Goal: Contribute content: Contribute content

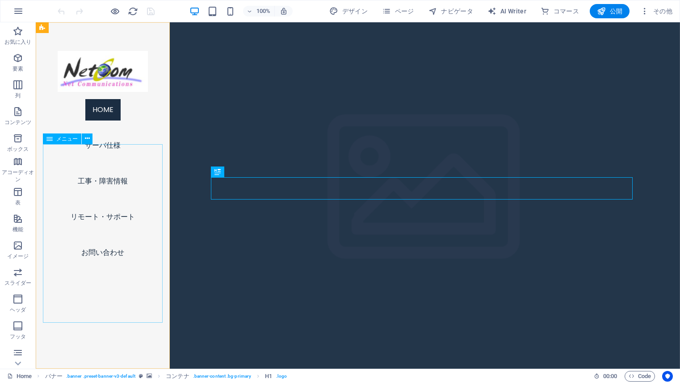
click at [110, 229] on nav "Home サーバ仕様 工事・障害情報 リモート・サポート お問い合わせ" at bounding box center [103, 181] width 120 height 179
click at [100, 233] on nav "Home サーバ仕様 工事・障害情報 リモート・サポート お問い合わせ" at bounding box center [103, 181] width 120 height 179
click at [98, 201] on nav "Home サーバ仕様 工事・障害情報 リモート・サポート お問い合わせ" at bounding box center [103, 181] width 120 height 179
click at [90, 142] on button at bounding box center [87, 138] width 11 height 11
click at [67, 142] on span "メニュー" at bounding box center [66, 138] width 21 height 5
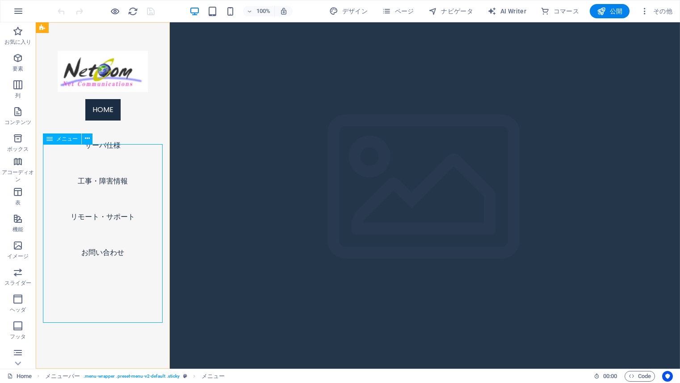
click at [53, 141] on div "メニュー" at bounding box center [62, 138] width 38 height 11
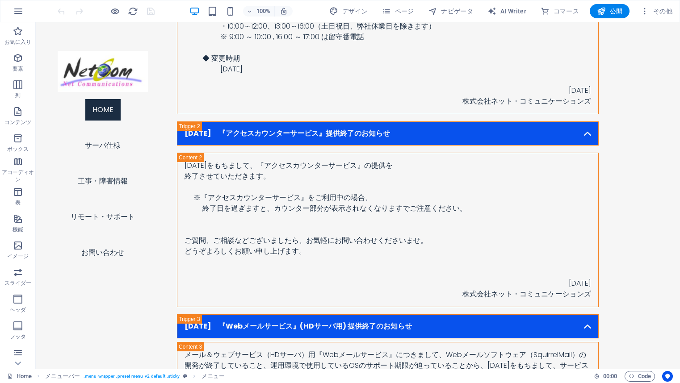
scroll to position [793, 0]
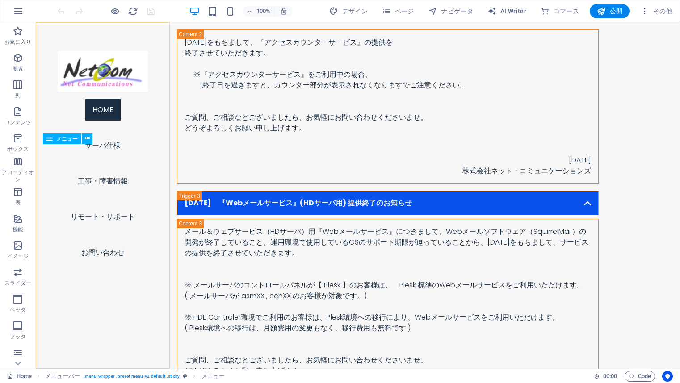
click at [104, 199] on nav "Home サーバ仕様 工事・障害情報 リモート・サポート お問い合わせ" at bounding box center [103, 181] width 120 height 179
click at [18, 113] on icon "button" at bounding box center [18, 111] width 11 height 11
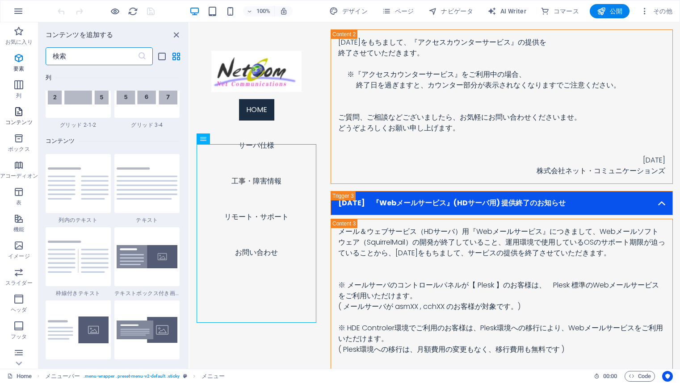
scroll to position [1562, 0]
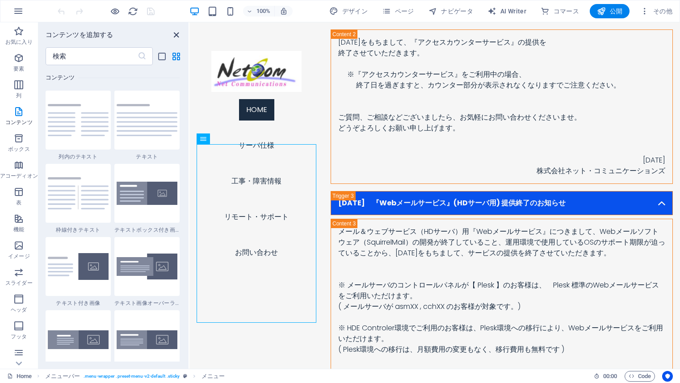
click at [175, 36] on icon "close panel" at bounding box center [176, 35] width 10 height 10
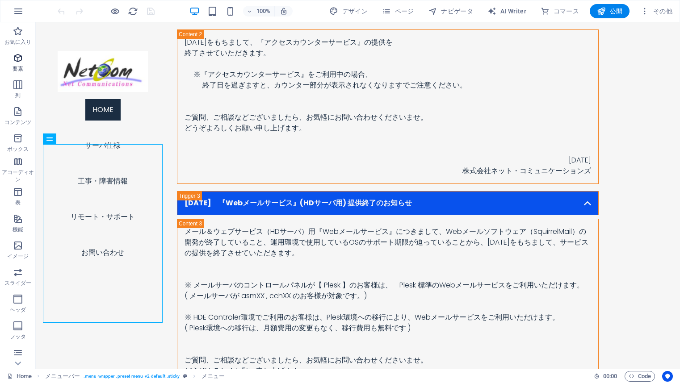
click at [19, 56] on icon "button" at bounding box center [18, 58] width 11 height 11
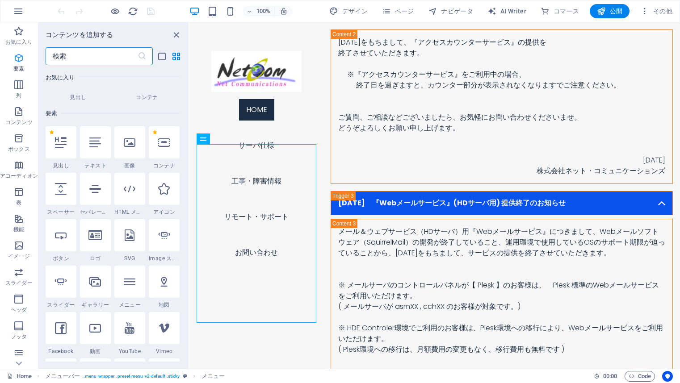
scroll to position [95, 0]
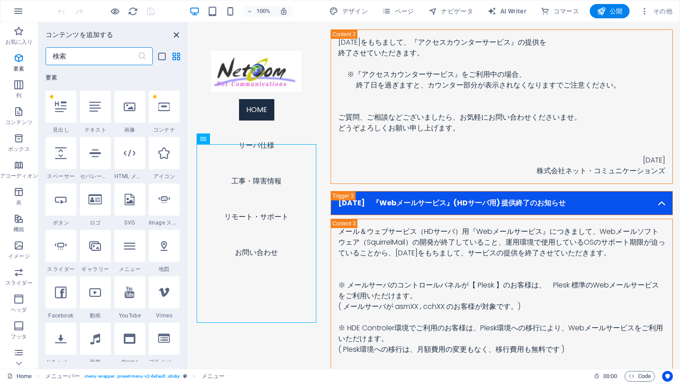
click at [177, 35] on icon "close panel" at bounding box center [176, 35] width 10 height 10
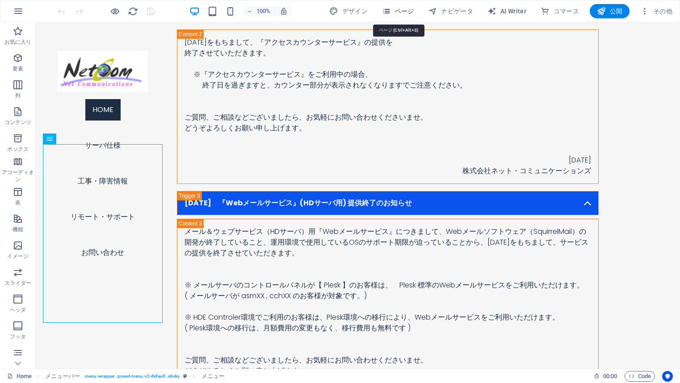
click at [397, 11] on span "ページ" at bounding box center [398, 11] width 32 height 9
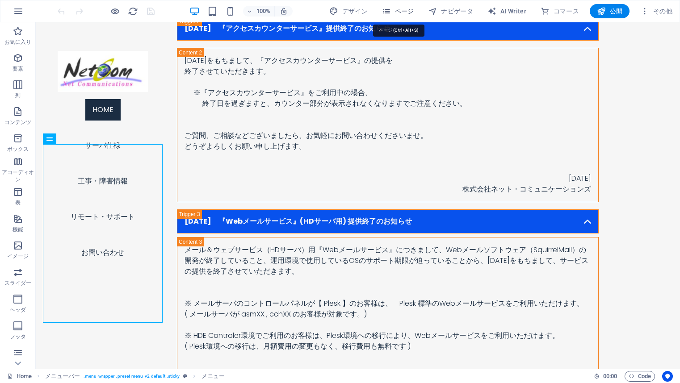
scroll to position [822, 0]
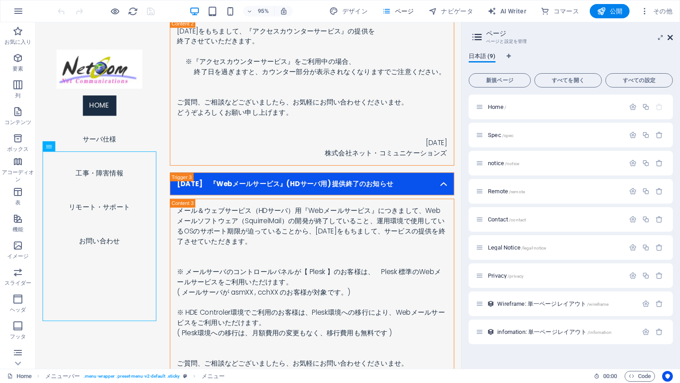
click at [671, 37] on icon at bounding box center [669, 37] width 5 height 7
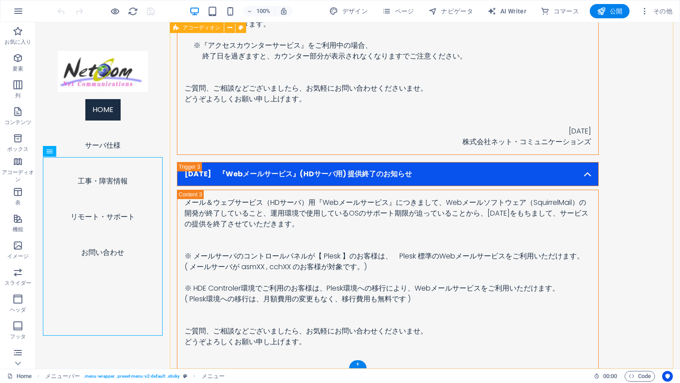
scroll to position [793, 0]
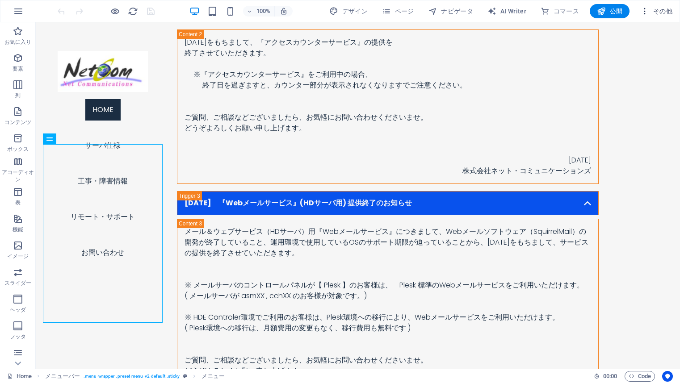
click at [645, 9] on icon "button" at bounding box center [644, 11] width 9 height 9
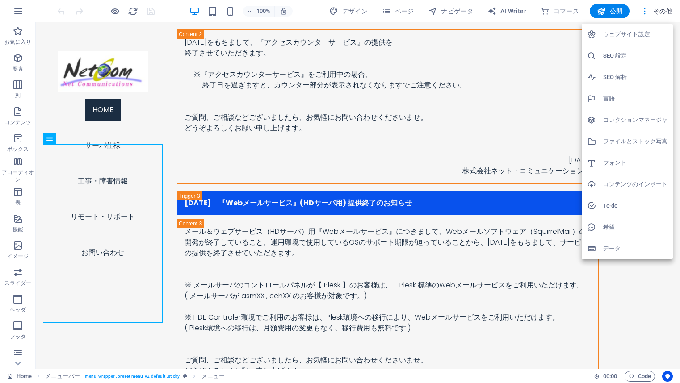
click at [183, 67] on div at bounding box center [340, 191] width 680 height 383
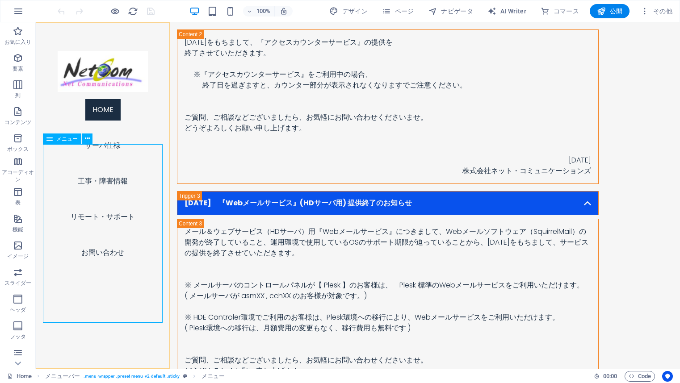
click at [120, 216] on nav "Home サーバ仕様 工事・障害情報 リモート・サポート お問い合わせ" at bounding box center [103, 181] width 120 height 179
select select
select select "1"
select select
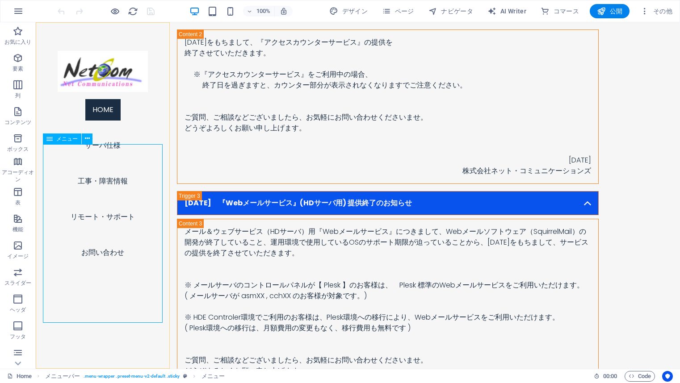
select select "2"
select select
select select "3"
select select
select select "4"
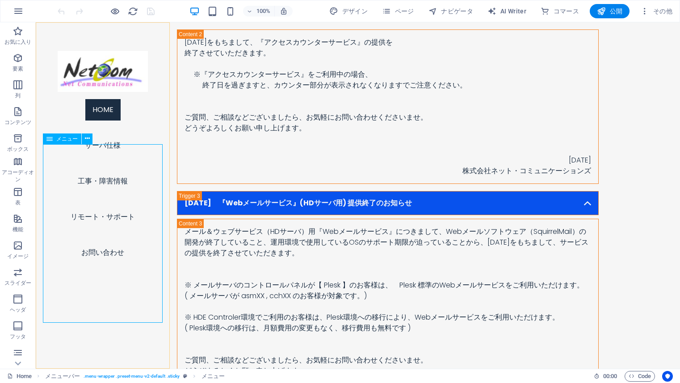
select select
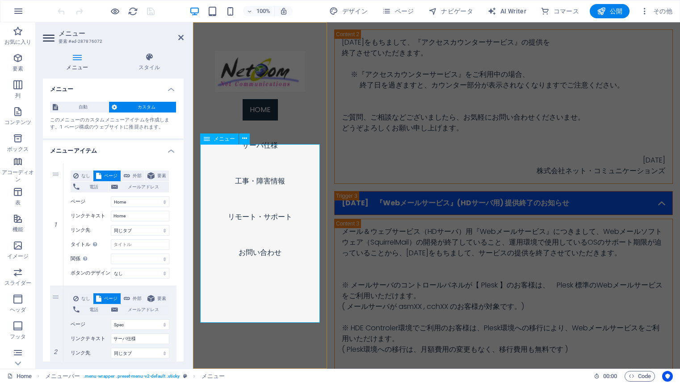
click at [267, 199] on nav "Home サーバ仕様 工事・障害情報 リモート・サポート お問い合わせ" at bounding box center [260, 181] width 120 height 179
click at [180, 36] on icon at bounding box center [180, 37] width 5 height 7
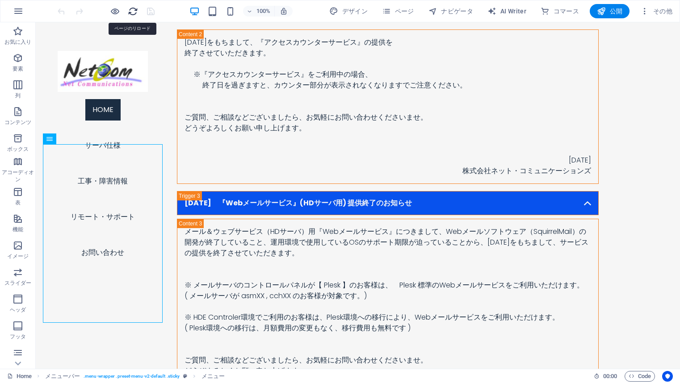
click at [128, 15] on icon "reload" at bounding box center [133, 11] width 10 height 10
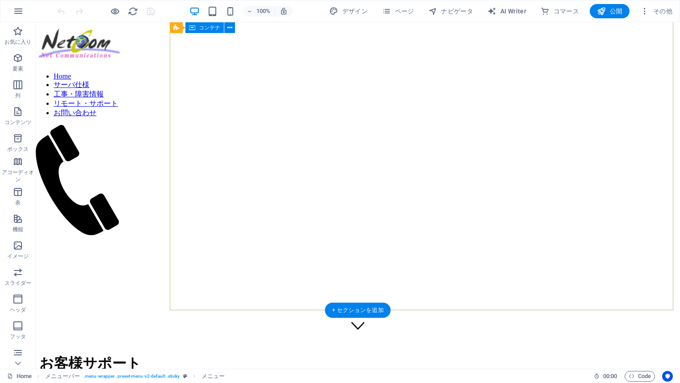
scroll to position [0, 0]
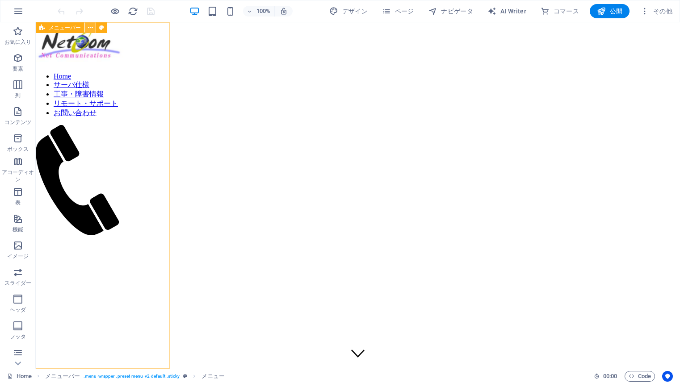
click at [91, 28] on icon at bounding box center [90, 27] width 5 height 9
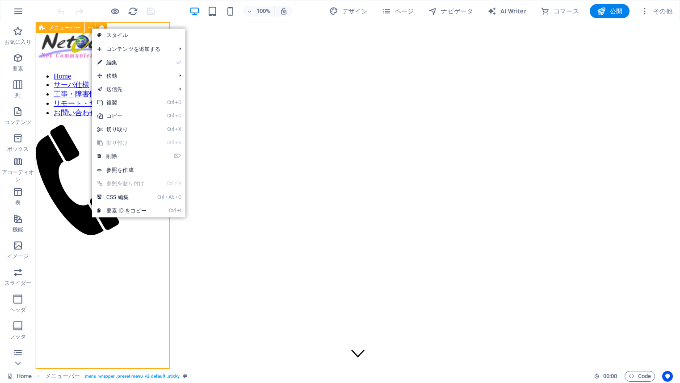
click at [72, 29] on span "メニューバー" at bounding box center [65, 27] width 32 height 5
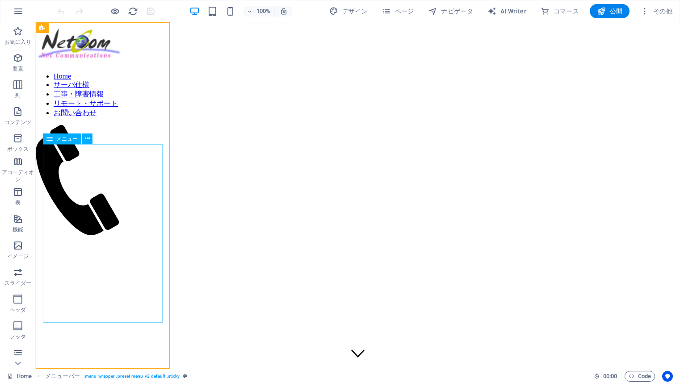
click at [107, 118] on nav "Home サーバ仕様 工事・障害情報 リモート・サポート お問い合わせ" at bounding box center [81, 95] width 90 height 46
click at [87, 140] on icon at bounding box center [87, 138] width 5 height 9
click at [112, 55] on div "Home サーバ仕様 工事・障害情報 リモート・サポート お問い合わせ" at bounding box center [81, 195] width 90 height 346
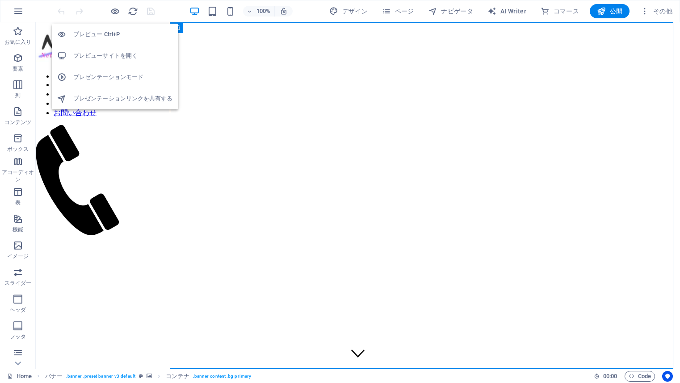
click at [109, 36] on h6 "プレビュー Ctrl+P" at bounding box center [123, 34] width 100 height 11
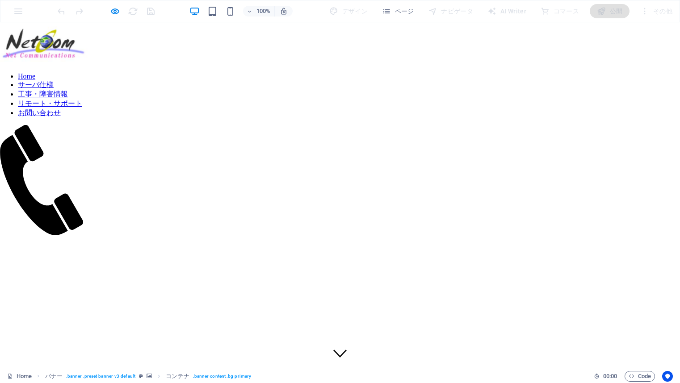
click at [54, 88] on link "サーバ仕様" at bounding box center [36, 85] width 36 height 8
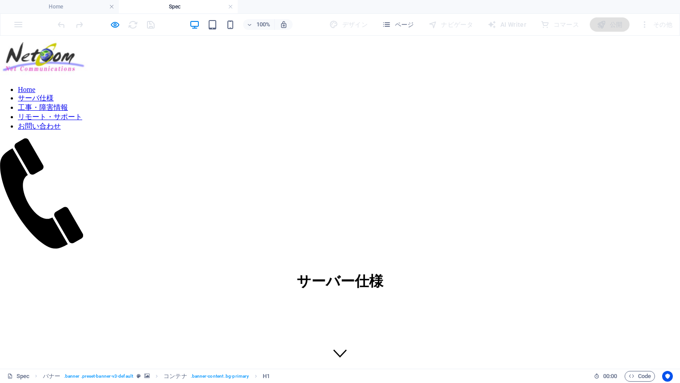
click at [66, 131] on nav "Home サーバ仕様 工事・障害情報 リモート・サポート お問い合わせ" at bounding box center [45, 109] width 90 height 46
click at [67, 131] on nav "Home サーバ仕様 工事・障害情報 リモート・サポート お問い合わせ" at bounding box center [45, 109] width 90 height 46
click at [73, 131] on nav "Home サーバ仕様 工事・障害情報 リモート・サポート お問い合わせ" at bounding box center [45, 109] width 90 height 46
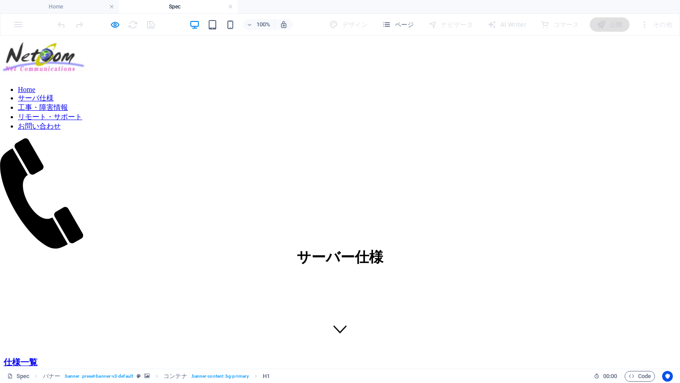
click at [69, 131] on nav "Home サーバ仕様 工事・障害情報 リモート・サポート お問い合わせ" at bounding box center [45, 109] width 90 height 46
click at [70, 131] on nav "Home サーバ仕様 工事・障害情報 リモート・サポート お問い合わせ" at bounding box center [45, 109] width 90 height 46
click at [77, 131] on nav "Home サーバ仕様 工事・障害情報 リモート・サポート お問い合わせ" at bounding box center [45, 109] width 90 height 46
click at [75, 131] on nav "Home サーバ仕様 工事・障害情報 リモート・サポート お問い合わせ" at bounding box center [45, 109] width 90 height 46
click at [67, 131] on nav "Home サーバ仕様 工事・障害情報 リモート・サポート お問い合わせ" at bounding box center [45, 109] width 90 height 46
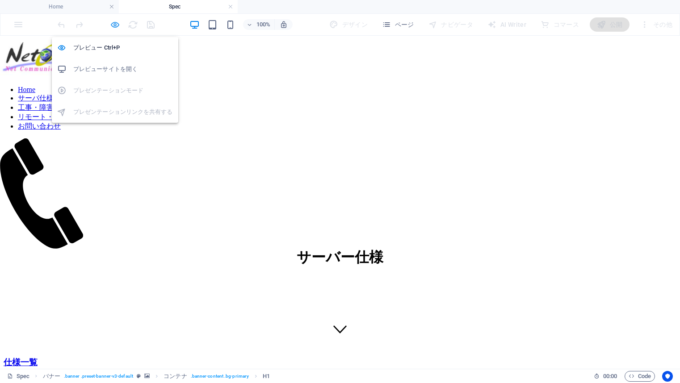
click at [117, 25] on icon "button" at bounding box center [115, 25] width 10 height 10
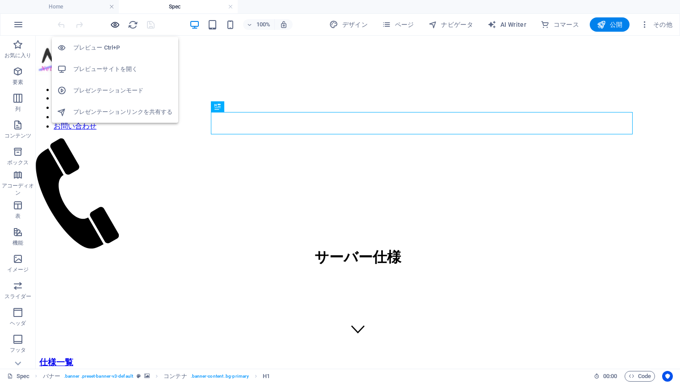
click at [112, 26] on icon "button" at bounding box center [115, 25] width 10 height 10
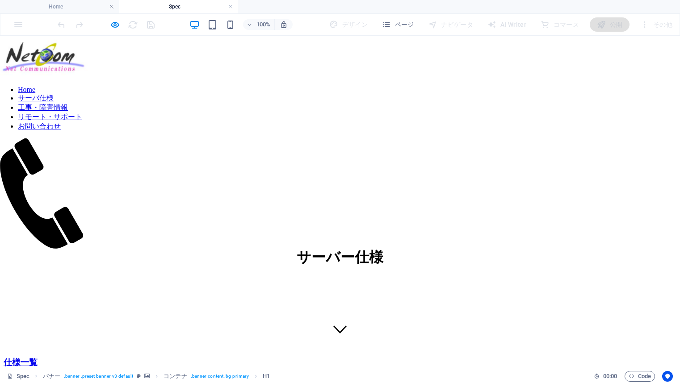
click at [68, 111] on link "工事・障害情報" at bounding box center [43, 108] width 50 height 8
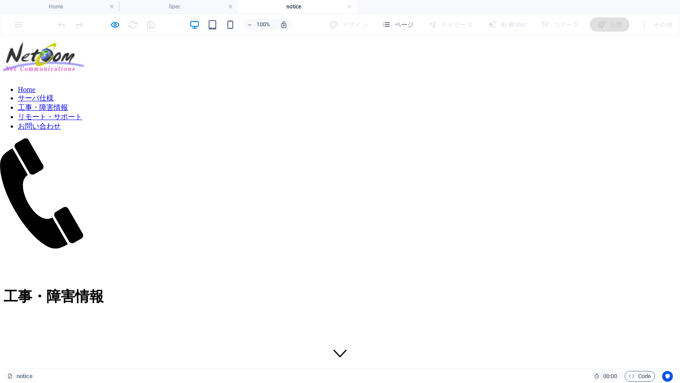
scroll to position [0, 0]
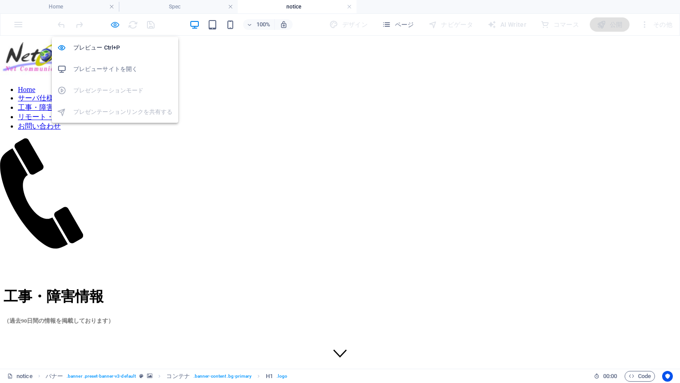
click at [116, 25] on icon "button" at bounding box center [115, 25] width 10 height 10
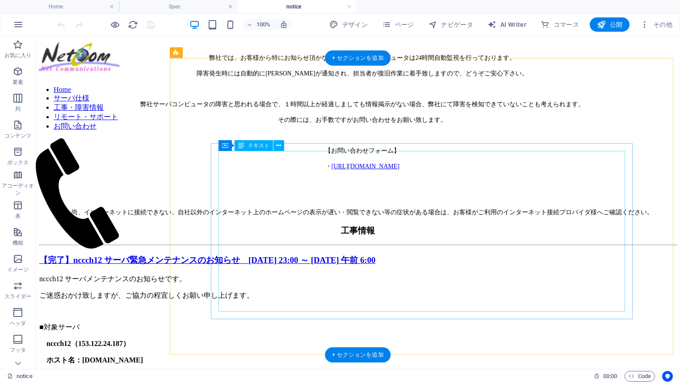
scroll to position [357, 0]
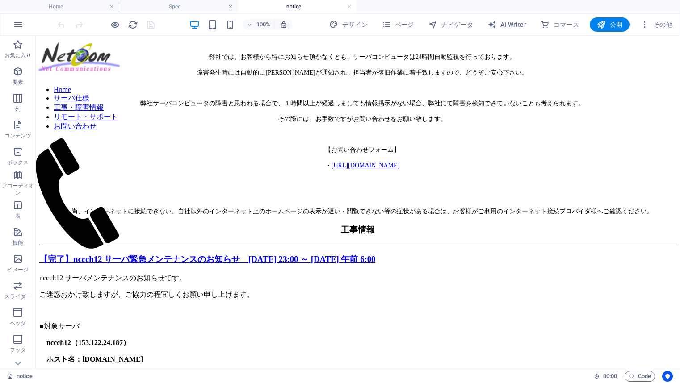
click at [283, 376] on div "notice" at bounding box center [296, 376] width 579 height 11
click at [413, 23] on span "ページ" at bounding box center [398, 24] width 32 height 9
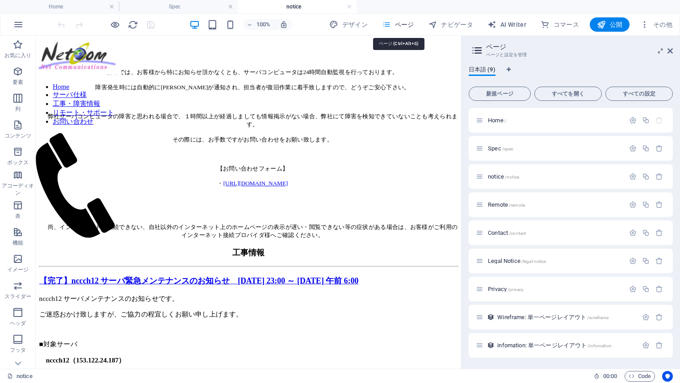
scroll to position [400, 0]
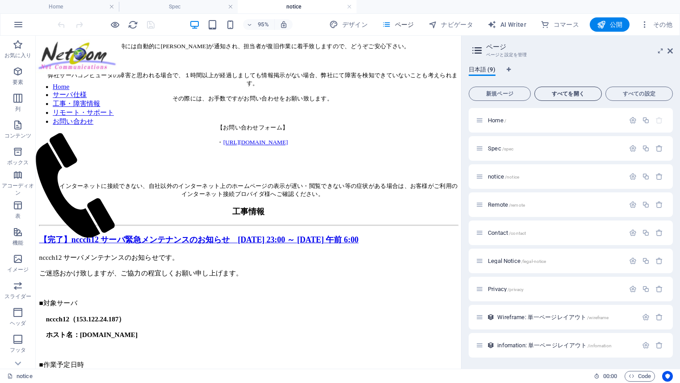
drag, startPoint x: 568, startPoint y: 70, endPoint x: 545, endPoint y: 93, distance: 33.1
click at [568, 70] on div "日本語 (9)" at bounding box center [570, 74] width 204 height 17
click at [494, 177] on span "notice /notice" at bounding box center [503, 176] width 31 height 7
click at [497, 151] on div "Spec /spec" at bounding box center [549, 148] width 149 height 10
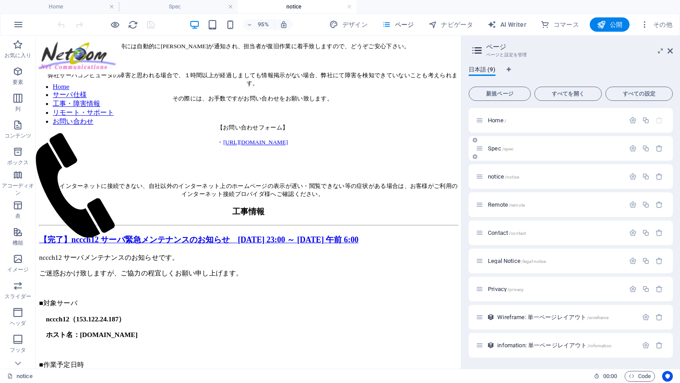
click at [498, 149] on span "Spec /spec" at bounding box center [500, 148] width 25 height 7
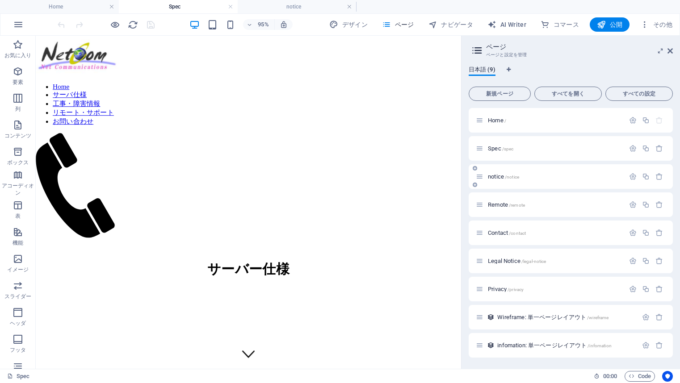
click at [501, 175] on span "notice /notice" at bounding box center [503, 176] width 31 height 7
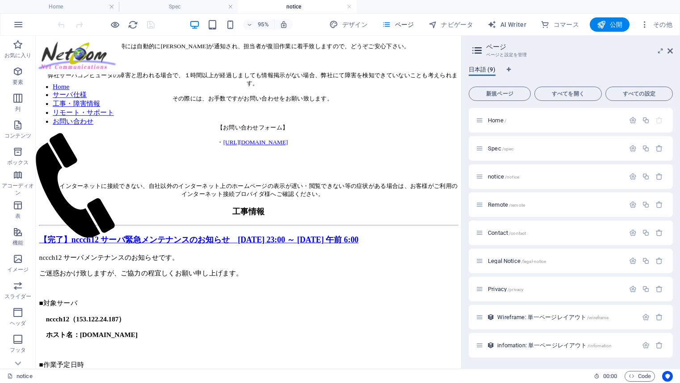
click at [246, 382] on div "notice 00 : 00 Code" at bounding box center [340, 376] width 680 height 14
click at [671, 53] on icon at bounding box center [669, 50] width 5 height 7
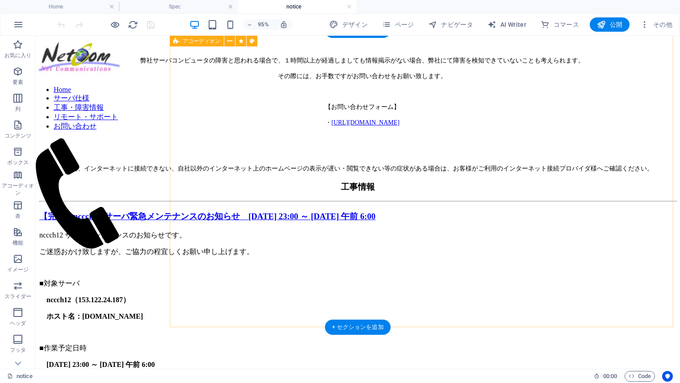
scroll to position [368, 0]
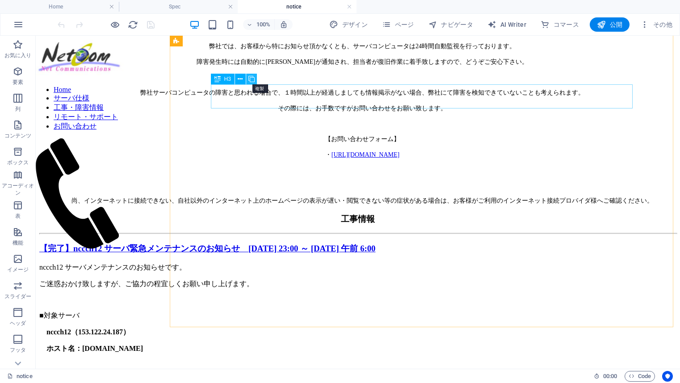
click at [250, 75] on icon at bounding box center [251, 79] width 6 height 9
click at [147, 382] on div "notice 00 : 00 Code" at bounding box center [340, 376] width 680 height 14
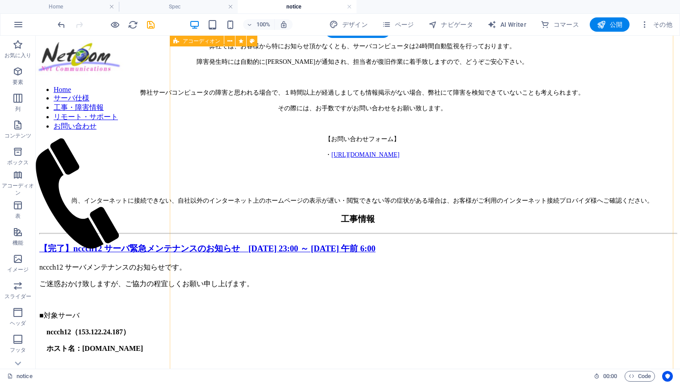
drag, startPoint x: 657, startPoint y: 292, endPoint x: 650, endPoint y: 284, distance: 9.8
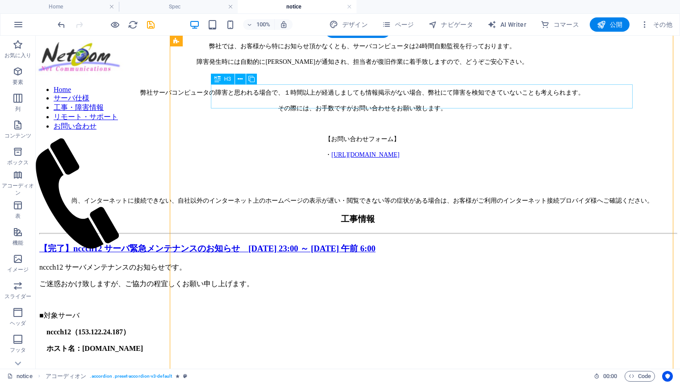
click at [486, 243] on div "【完了】nccch12 サーバ緊急メンテナンスのお知らせ　[DATE] 23:00 ～ [DATE] 午前 6:00" at bounding box center [357, 249] width 637 height 12
click at [508, 243] on div "【完了】nccch12 サーバ緊急メンテナンスのお知らせ　[DATE] 23:00 ～ [DATE] 午前 6:00" at bounding box center [357, 249] width 637 height 12
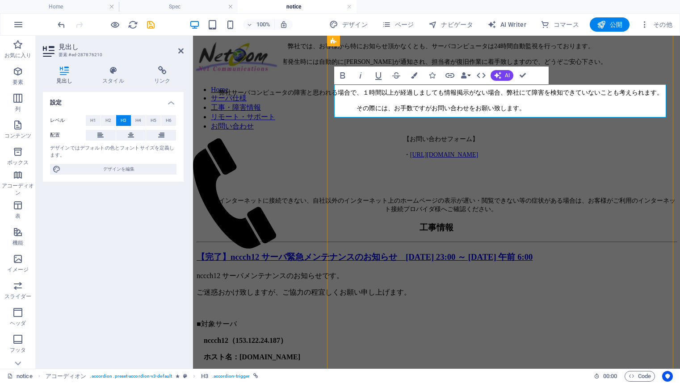
scroll to position [379, 0]
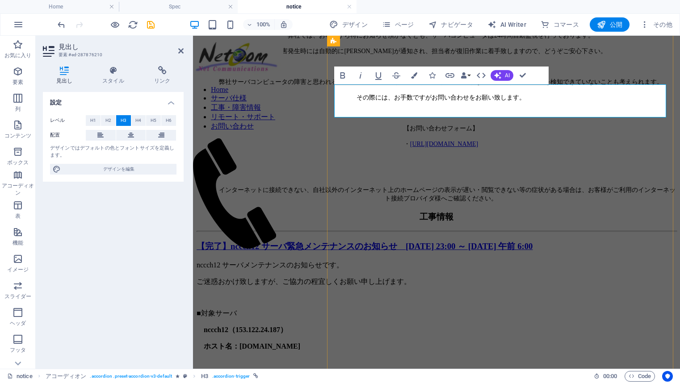
click at [394, 242] on link "【完了】nccch12 サーバ緊急メンテナンスのお知らせ　[DATE] 23:00 ～ [DATE] 午前 6:00" at bounding box center [364, 246] width 336 height 9
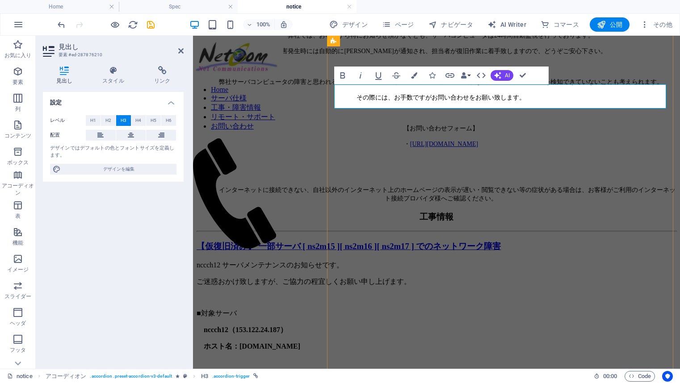
scroll to position [127, 7]
click at [213, 131] on nav "Home サーバ仕様 工事・障害情報 リモート・サポート お問い合わせ" at bounding box center [238, 109] width 90 height 46
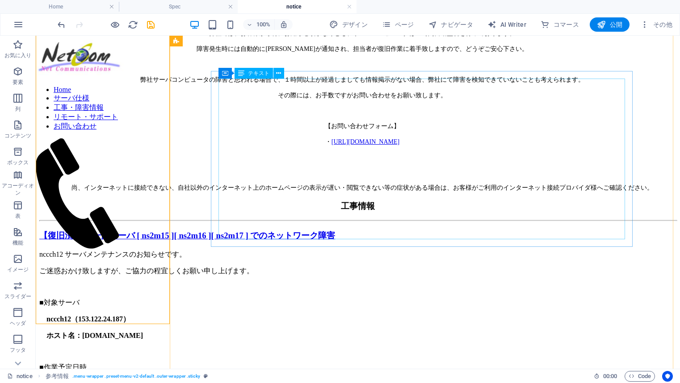
scroll to position [368, 0]
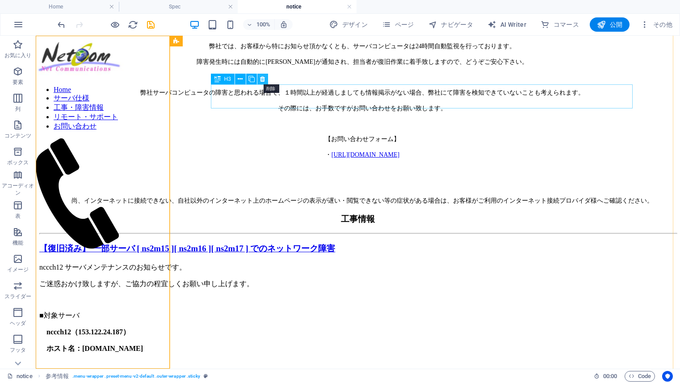
click at [262, 79] on icon at bounding box center [262, 79] width 5 height 9
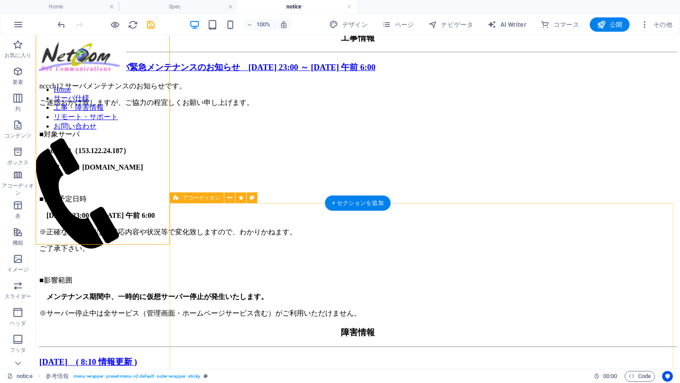
scroll to position [591, 0]
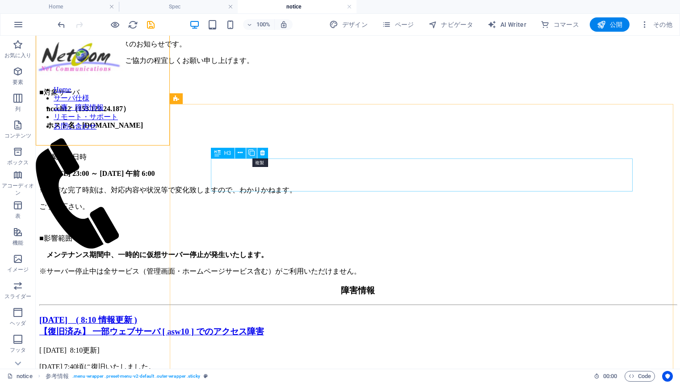
click at [251, 155] on icon at bounding box center [251, 152] width 6 height 9
click at [249, 314] on div "2025年7月24日　( 8:10 情報更新 ) 【復旧済み】 一部ウェブサーバ [ asw10 ] でのアクセス障害" at bounding box center [357, 325] width 637 height 23
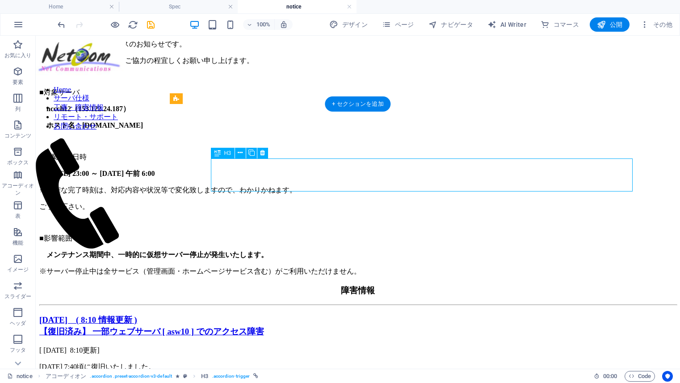
click at [250, 314] on div "2025年7月24日　( 8:10 情報更新 ) 【復旧済み】 一部ウェブサーバ [ asw10 ] でのアクセス障害" at bounding box center [357, 325] width 637 height 23
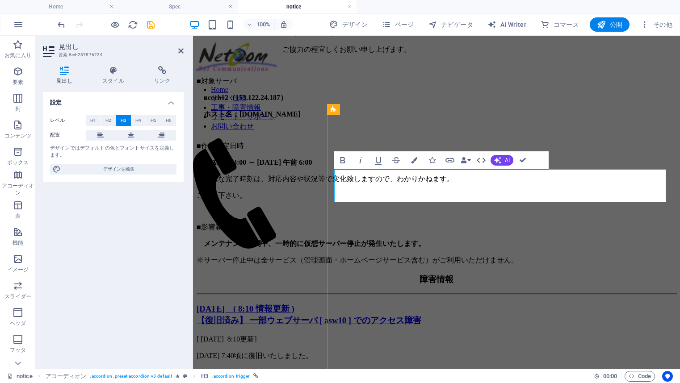
click at [421, 304] on link "2025年7月24日　( 8:10 情報更新 ) 【復旧済み】 一部ウェブサーバ [ asw10 ] でのアクセス障害" at bounding box center [308, 314] width 225 height 21
drag, startPoint x: 535, startPoint y: 189, endPoint x: 346, endPoint y: 191, distance: 189.3
click at [346, 304] on link "2025年7月24日　( 8:10 情報更新 ) 【復旧済み】 一部ウェブサーバ [ asw10 ] でのアクセス障害" at bounding box center [308, 314] width 225 height 21
click at [363, 304] on link "2025年7月24日　( 8:10 情報更新 ) 【【仮復旧済み】 一部サーバ [ ns2m15 ][ ns2m16 ][ ns2m17 ] でのネットワーク…" at bounding box center [352, 314] width 313 height 21
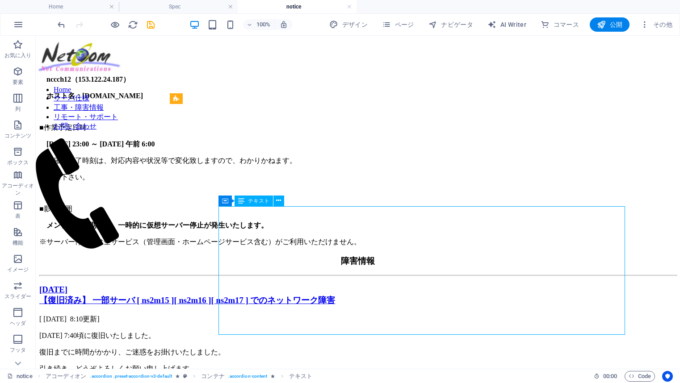
scroll to position [636, 0]
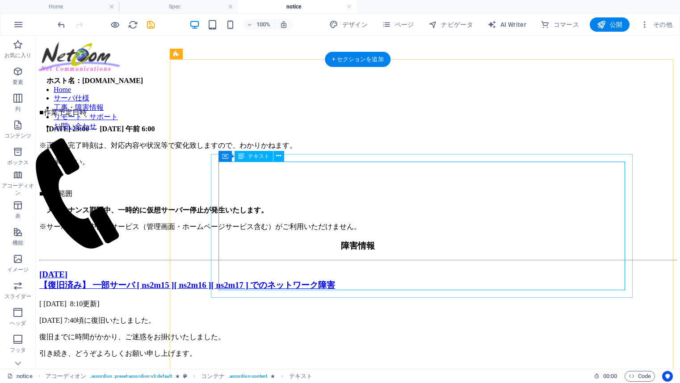
click at [233, 300] on div "[ 7/24 8:10更新] 7/24 7:40頃に復旧いたしました。 復旧までに時間がかかり、ご迷惑をお掛けいたしました。 引き続き、どうぞよろしくお願い申…" at bounding box center [357, 390] width 637 height 180
drag, startPoint x: 340, startPoint y: 284, endPoint x: 275, endPoint y: 242, distance: 76.9
click at [275, 300] on div "[ 7/24 8:10更新] 7/24 7:40頃に復旧いたしました。 復旧までに時間がかかり、ご迷惑をお掛けいたしました。 引き続き、どうぞよろしくお願い申…" at bounding box center [357, 390] width 637 height 180
click at [341, 300] on div "[ 7/24 8:10更新] 7/24 7:40頃に復旧いたしました。 復旧までに時間がかかり、ご迷惑をお掛けいたしました。 引き続き、どうぞよろしくお願い申…" at bounding box center [357, 390] width 637 height 180
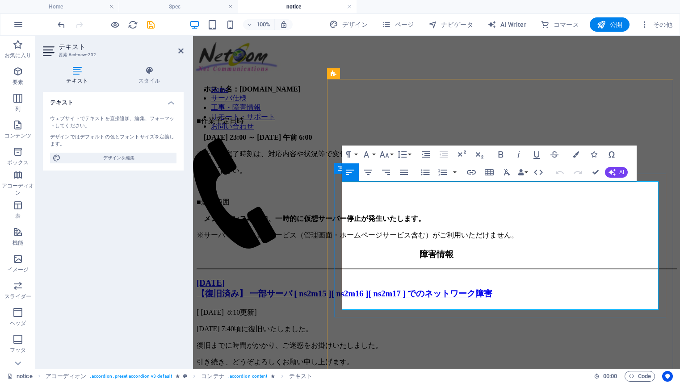
scroll to position [646, 0]
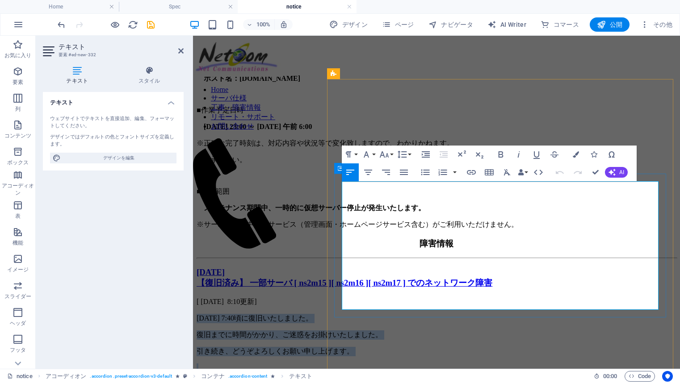
drag, startPoint x: 469, startPoint y: 305, endPoint x: 338, endPoint y: 199, distance: 167.9
click at [338, 297] on div "[ 7/24 8:10更新] 7/24 7:40頃に復旧いたしました。 復旧までに時間がかかり、ご迷惑をお掛けいたしました。 引き続き、どうぞよろしくお願い申…" at bounding box center [435, 387] width 479 height 180
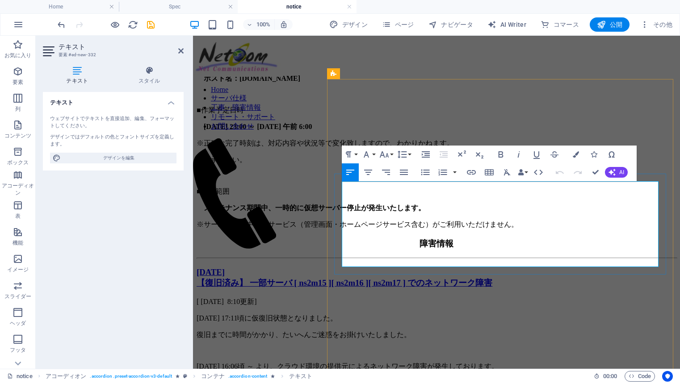
scroll to position [1458, 7]
drag, startPoint x: 467, startPoint y: 197, endPoint x: 322, endPoint y: 197, distance: 145.1
click at [322, 197] on div "Home サーバ仕様 工事・障害情報 リモート・サポート お問い合わせ 工事・障害情報 （過去90日間の情報を掲載しております） 弊社では、お客様から特にお知…" at bounding box center [435, 65] width 479 height 1345
click at [475, 347] on p "Content 2" at bounding box center [435, 351] width 479 height 8
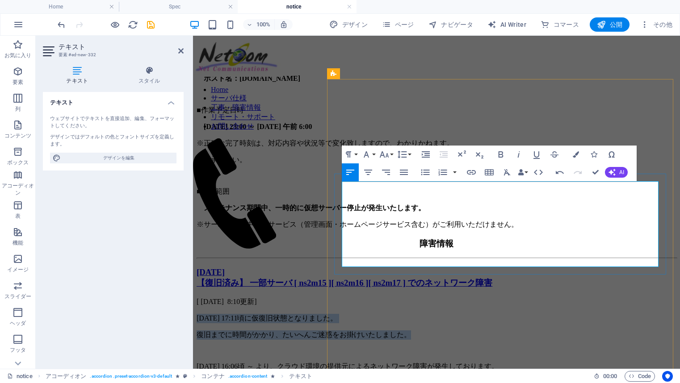
drag, startPoint x: 565, startPoint y: 211, endPoint x: 342, endPoint y: 196, distance: 222.9
click at [342, 297] on div "[ 7/24 8:10更新] 10/6 17:11頃に仮復旧状態となりました。 復旧までに時間がかかり、たいへんご迷惑をお掛けいたしました。 10/6 16:…" at bounding box center [435, 359] width 479 height 124
copy div "10/6 17:11頃に仮復旧状態となりました。 復旧までに時間がかかり、たいへんご迷惑をお掛けいたしました。"
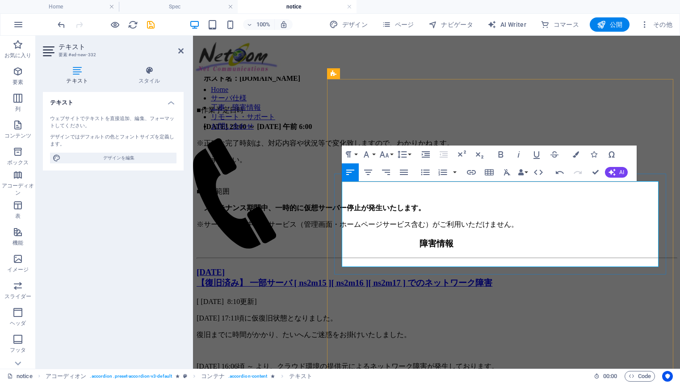
click at [403, 297] on p "[ [DATE] 8:10更新]" at bounding box center [435, 301] width 479 height 9
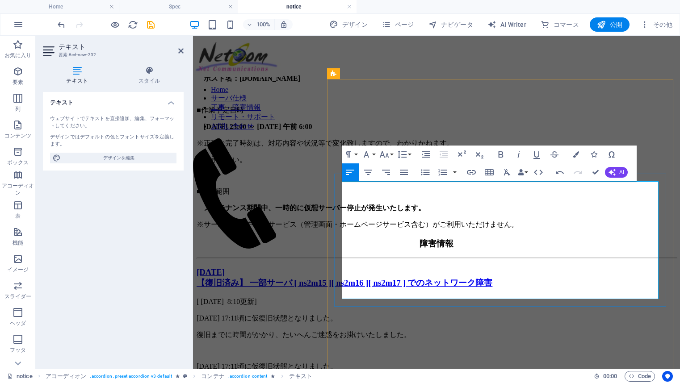
click at [359, 314] on p "10/6 17:11頃に仮復旧状態となりました。" at bounding box center [435, 318] width 479 height 9
drag, startPoint x: 554, startPoint y: 240, endPoint x: 344, endPoint y: 238, distance: 210.3
click at [344, 379] on p "復旧までに時間がかかり、たいへんご迷惑をお掛けいたしました。" at bounding box center [435, 383] width 479 height 9
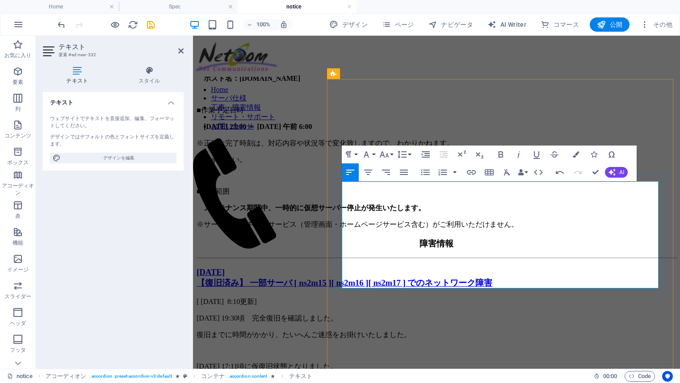
click at [383, 362] on p "10/6 17:11頃に仮復旧状態となりました。" at bounding box center [435, 366] width 479 height 9
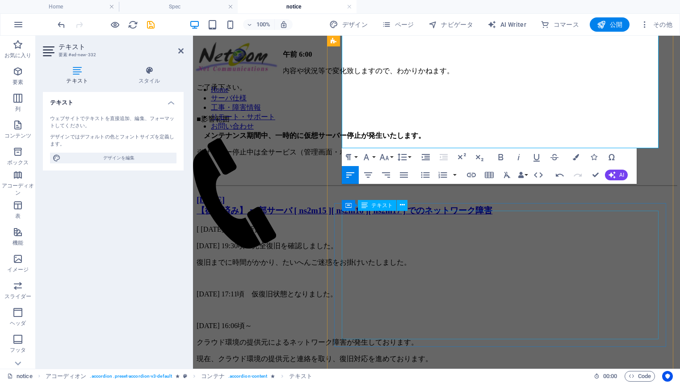
scroll to position [716, 0]
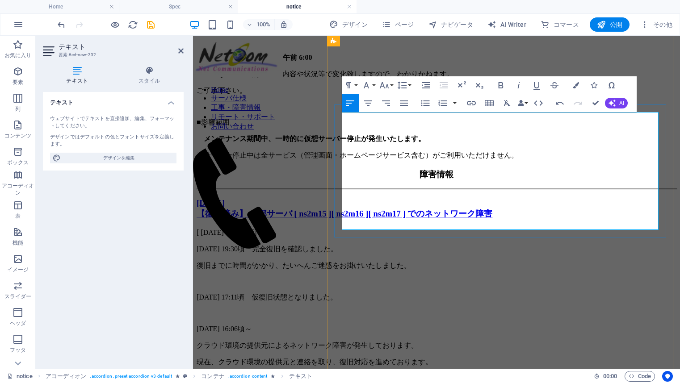
click at [359, 341] on p "クラウド環境の提供元によるネットワーク障害が発生しております。" at bounding box center [435, 345] width 479 height 9
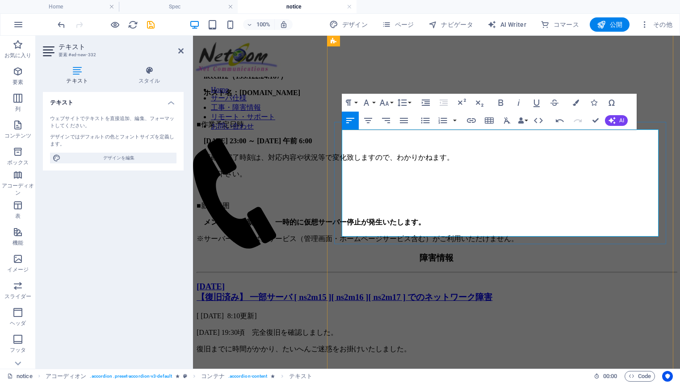
scroll to position [626, 0]
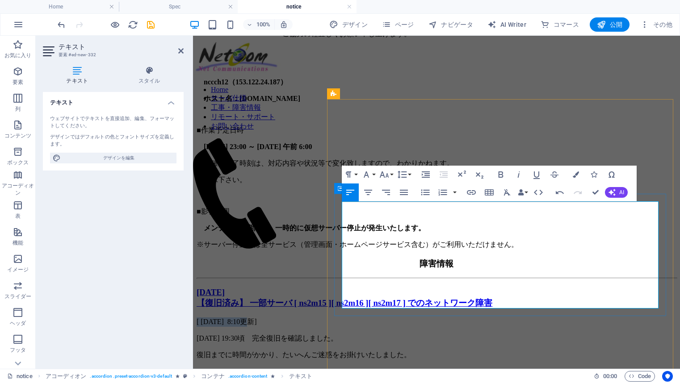
drag, startPoint x: 399, startPoint y: 207, endPoint x: 338, endPoint y: 211, distance: 61.3
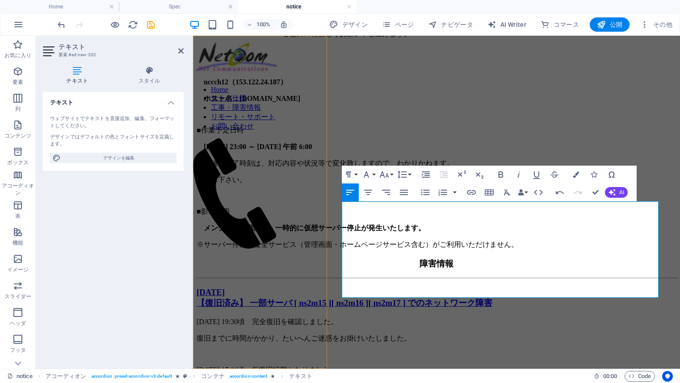
click at [283, 131] on nav "Home サーバ仕様 工事・障害情報 リモート・サポート お問い合わせ" at bounding box center [238, 109] width 90 height 46
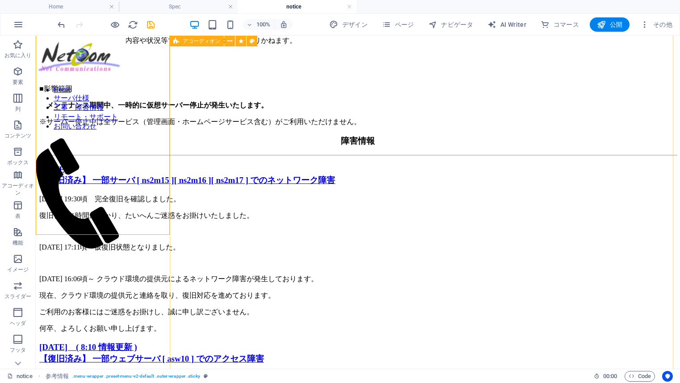
scroll to position [696, 0]
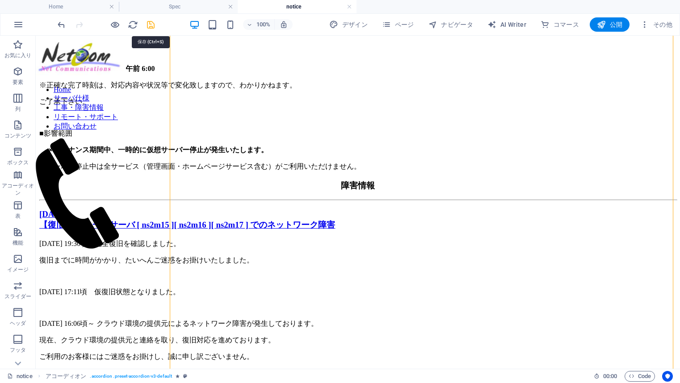
click at [153, 28] on icon "save" at bounding box center [151, 25] width 10 height 10
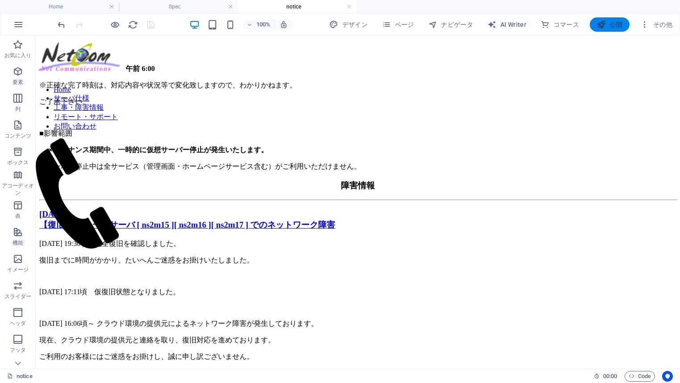
click at [615, 31] on button "公開" at bounding box center [609, 24] width 40 height 14
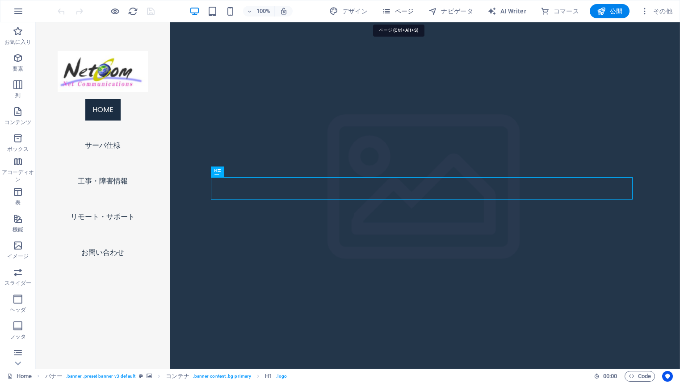
click at [397, 11] on span "ページ" at bounding box center [398, 11] width 32 height 9
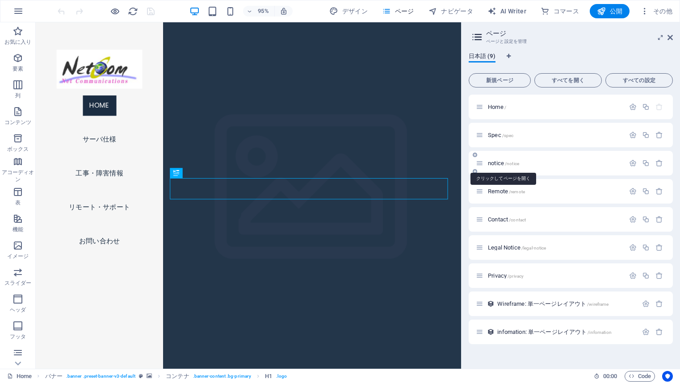
click at [500, 163] on span "notice /notice" at bounding box center [503, 163] width 31 height 7
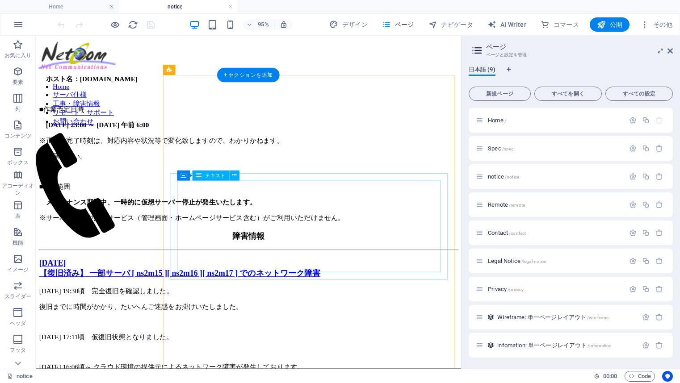
scroll to position [670, 0]
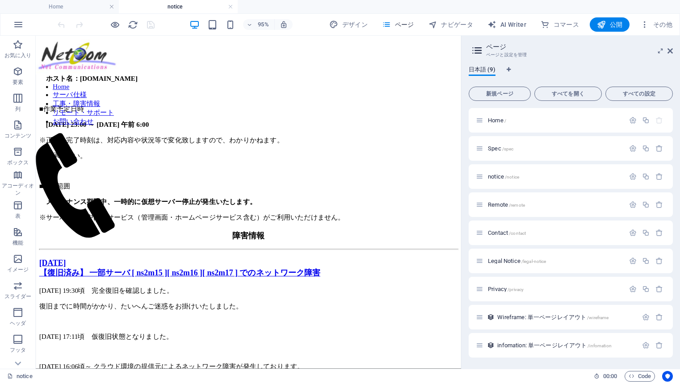
click at [673, 53] on aside "ページ ページと設定を管理 日本語 (9) 新規ページ すべてを開く すべての設定 Home / Spec /spec notice /notice Remo…" at bounding box center [570, 202] width 219 height 333
click at [667, 51] on icon at bounding box center [669, 50] width 5 height 7
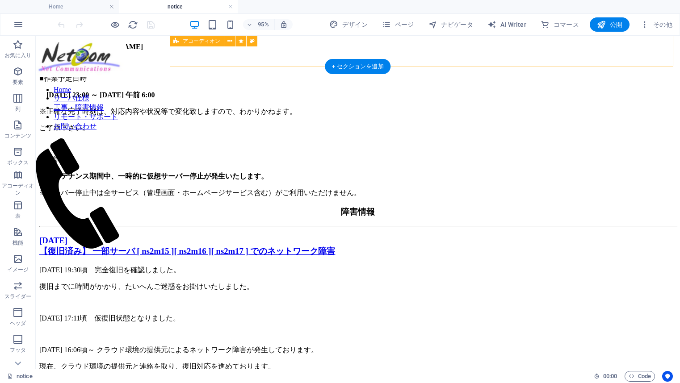
scroll to position [629, 0]
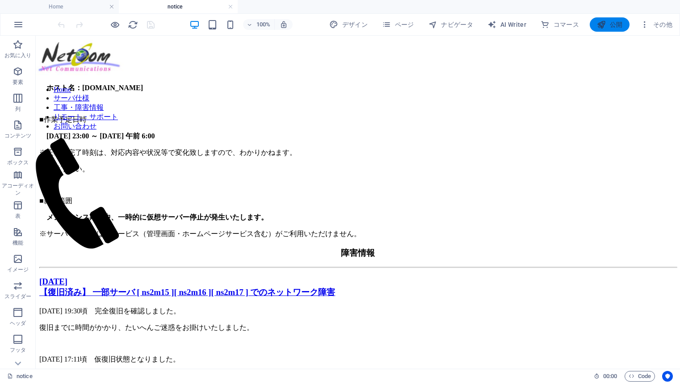
click at [607, 25] on span "公開" at bounding box center [608, 24] width 25 height 9
